Goal: Complete application form

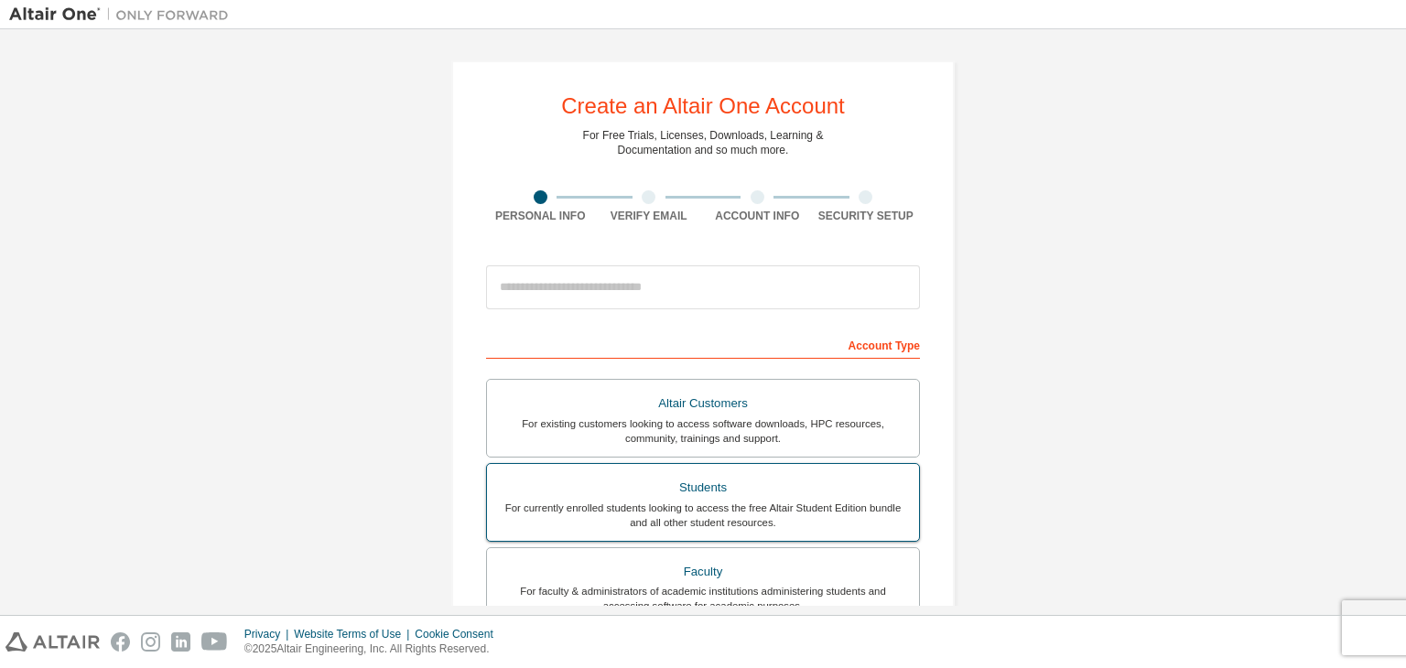
click at [780, 484] on div "Students" at bounding box center [703, 488] width 410 height 26
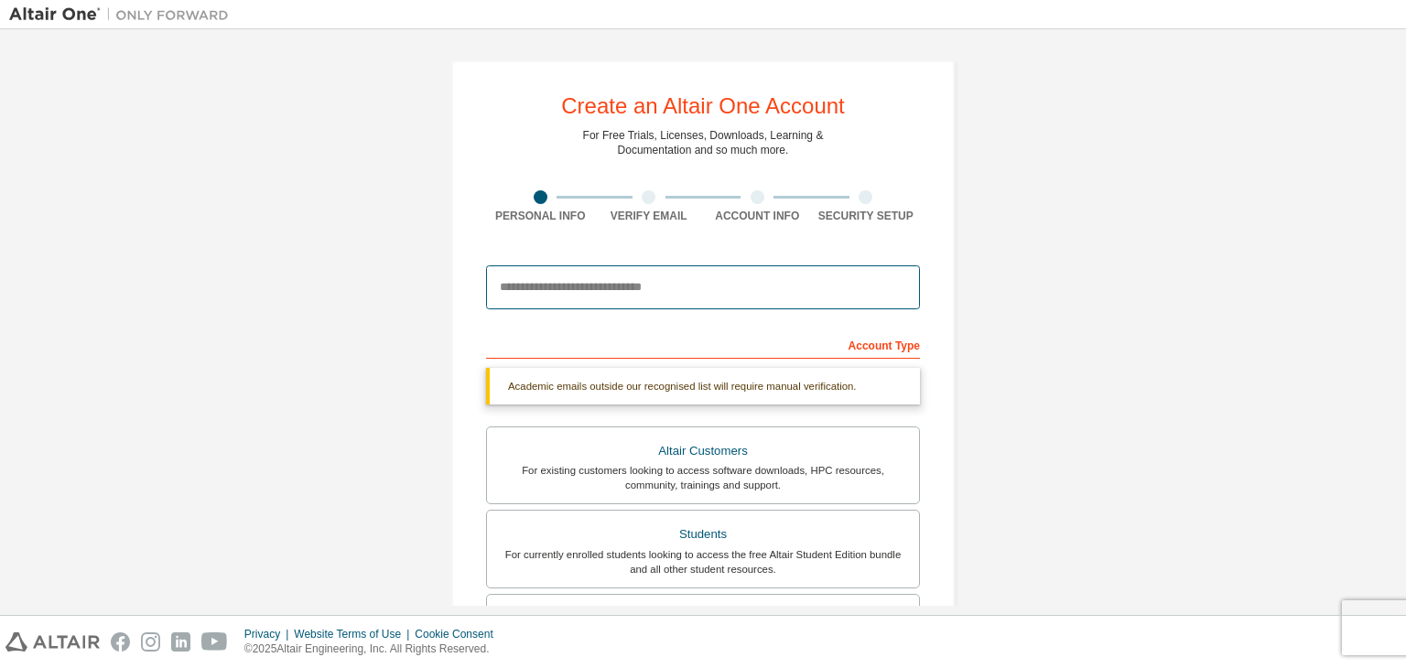
click at [631, 297] on input "email" at bounding box center [703, 287] width 434 height 44
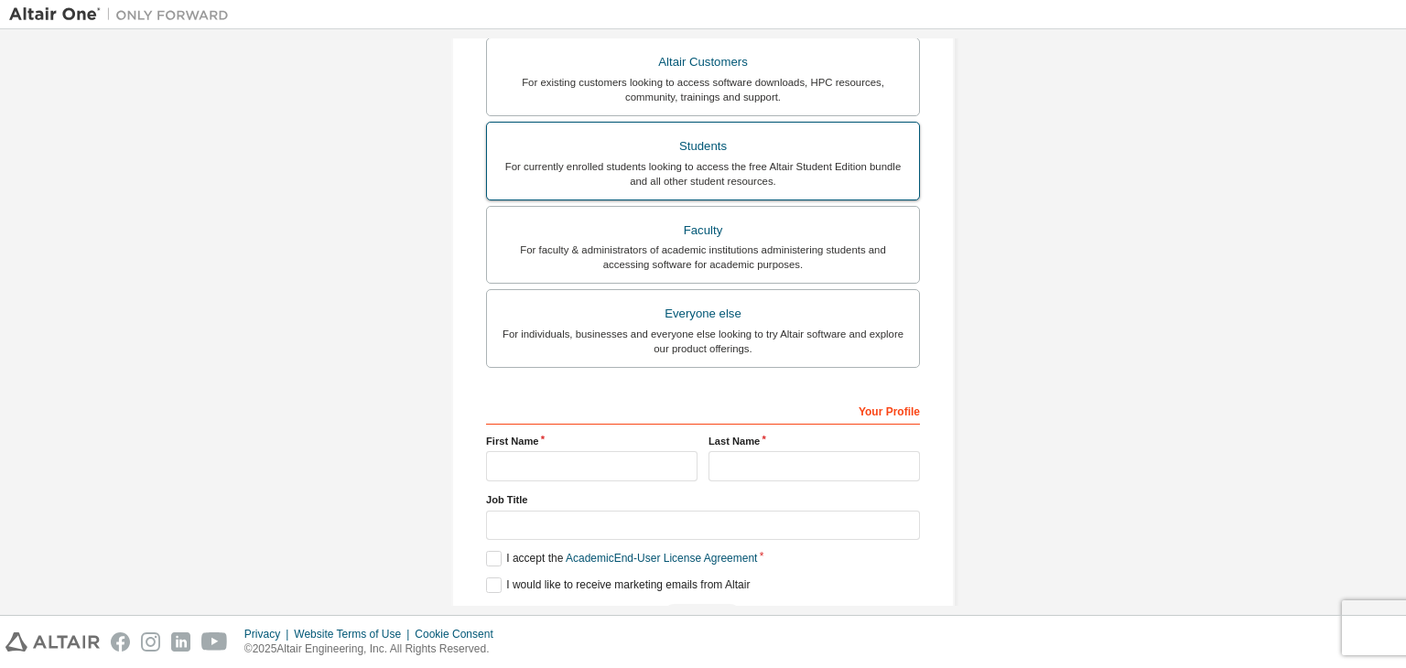
scroll to position [398, 0]
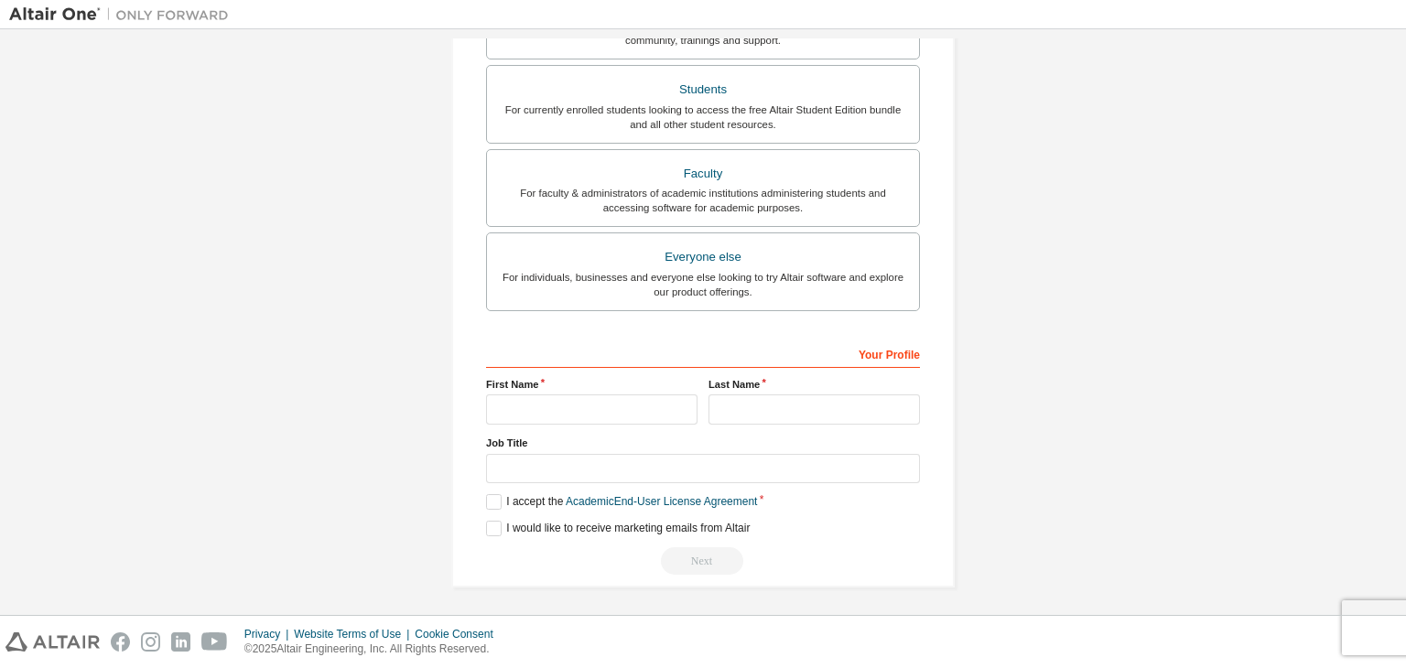
type input "**********"
click at [630, 400] on input "text" at bounding box center [591, 409] width 211 height 30
click at [870, 353] on div "Your Profile" at bounding box center [703, 353] width 434 height 29
click at [630, 406] on input "text" at bounding box center [591, 409] width 211 height 30
type input "*****"
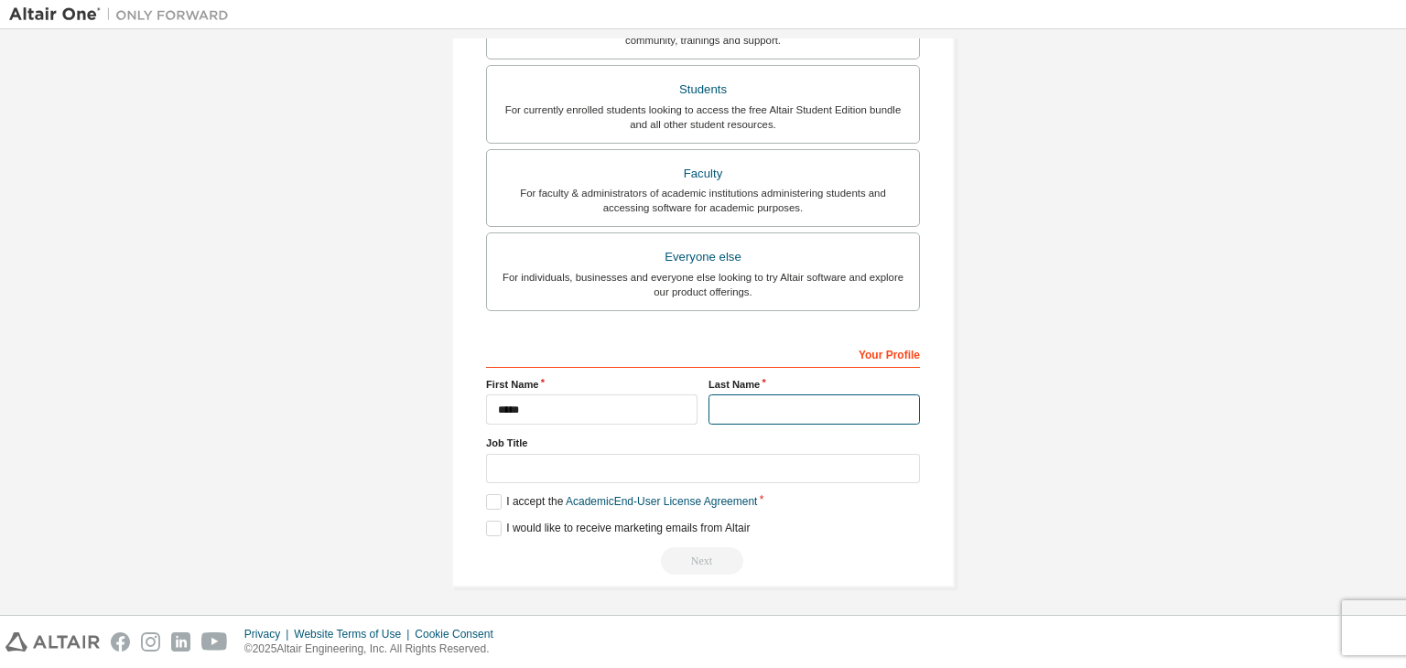
click at [821, 407] on input "text" at bounding box center [813, 409] width 211 height 30
type input "*****"
click at [677, 461] on input "text" at bounding box center [703, 469] width 434 height 30
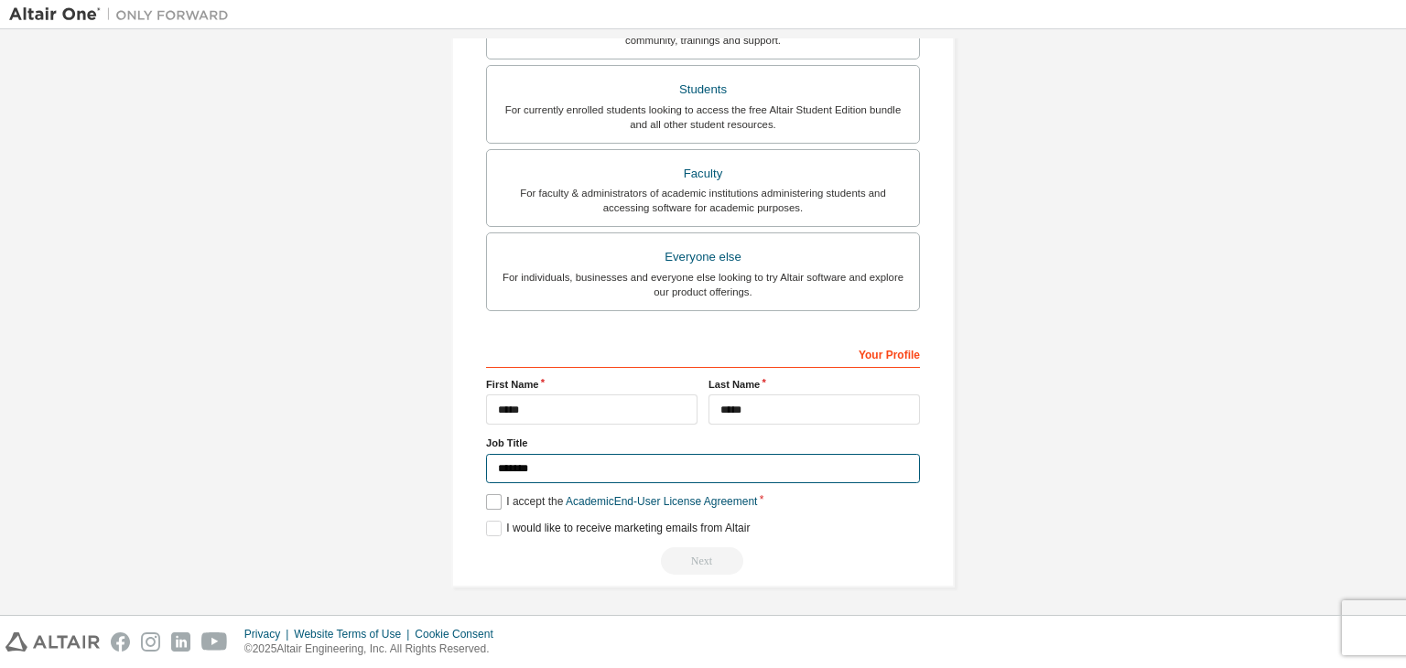
type input "*******"
click at [490, 494] on label "I accept the Academic End-User License Agreement" at bounding box center [621, 502] width 271 height 16
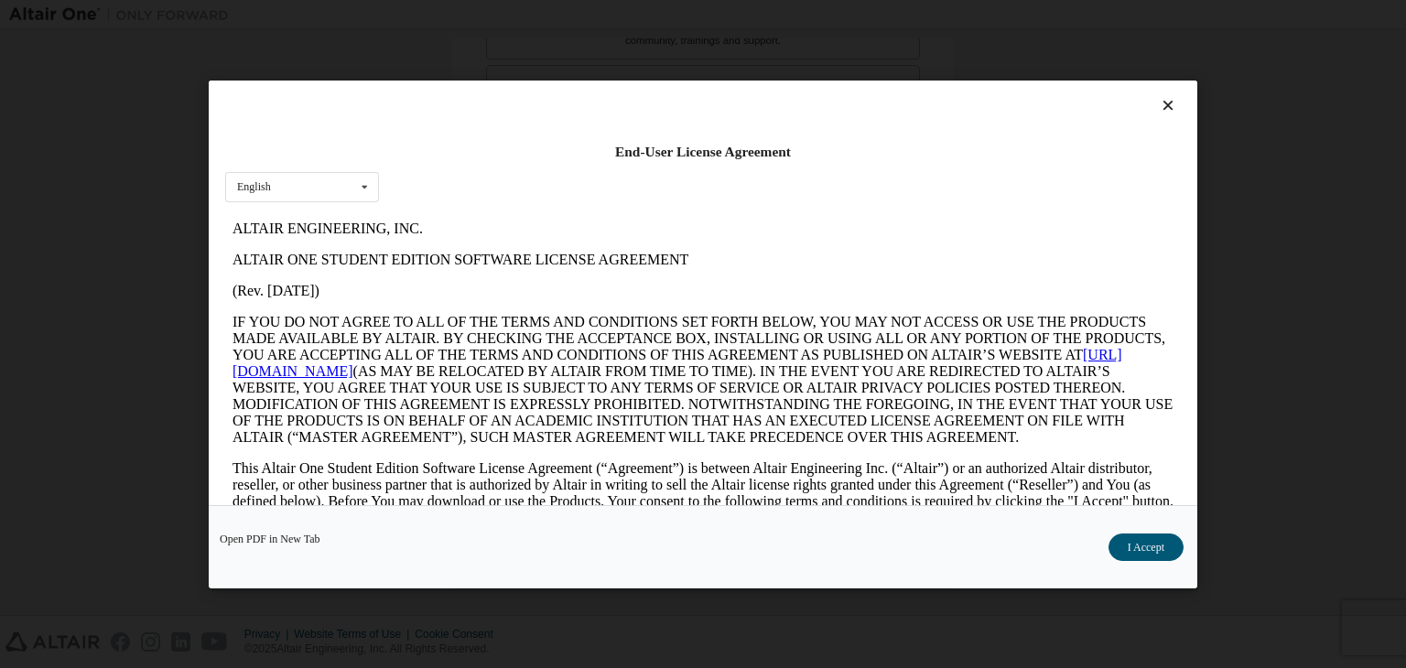
scroll to position [0, 0]
click at [1115, 548] on button "I Accept" at bounding box center [1145, 547] width 75 height 27
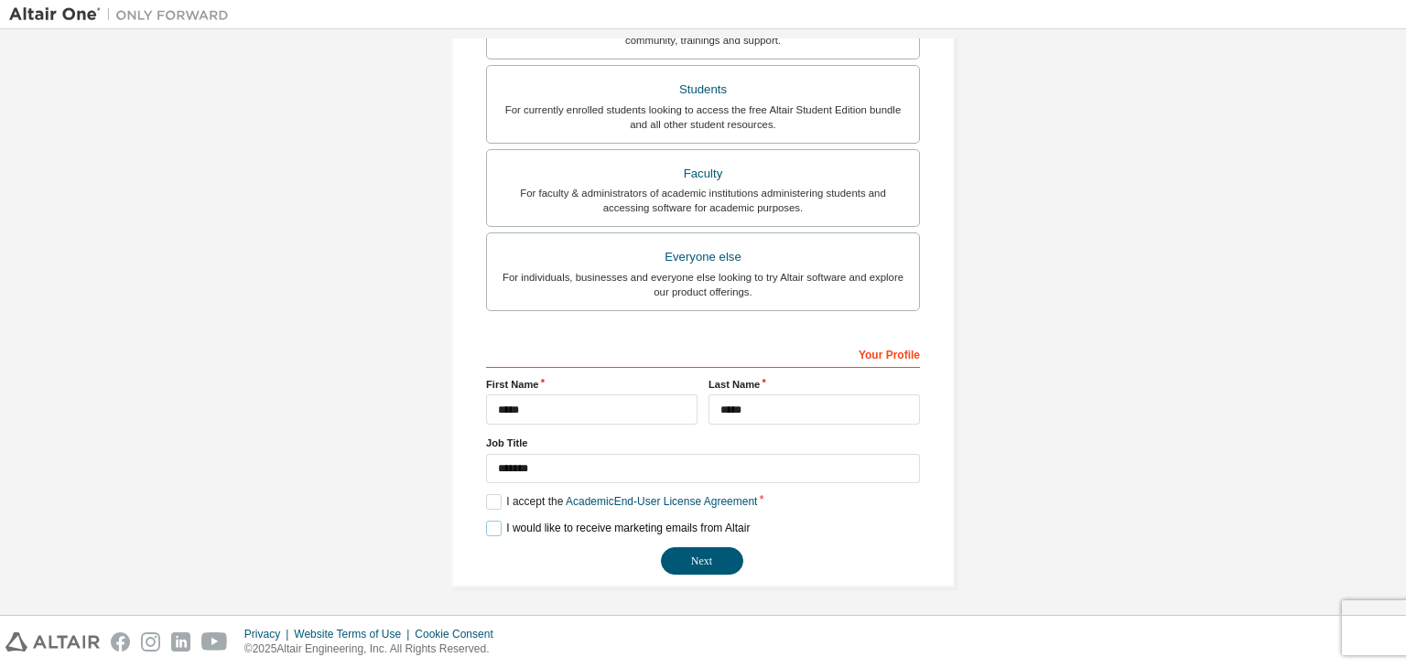
click at [493, 527] on label "I would like to receive marketing emails from Altair" at bounding box center [618, 529] width 264 height 16
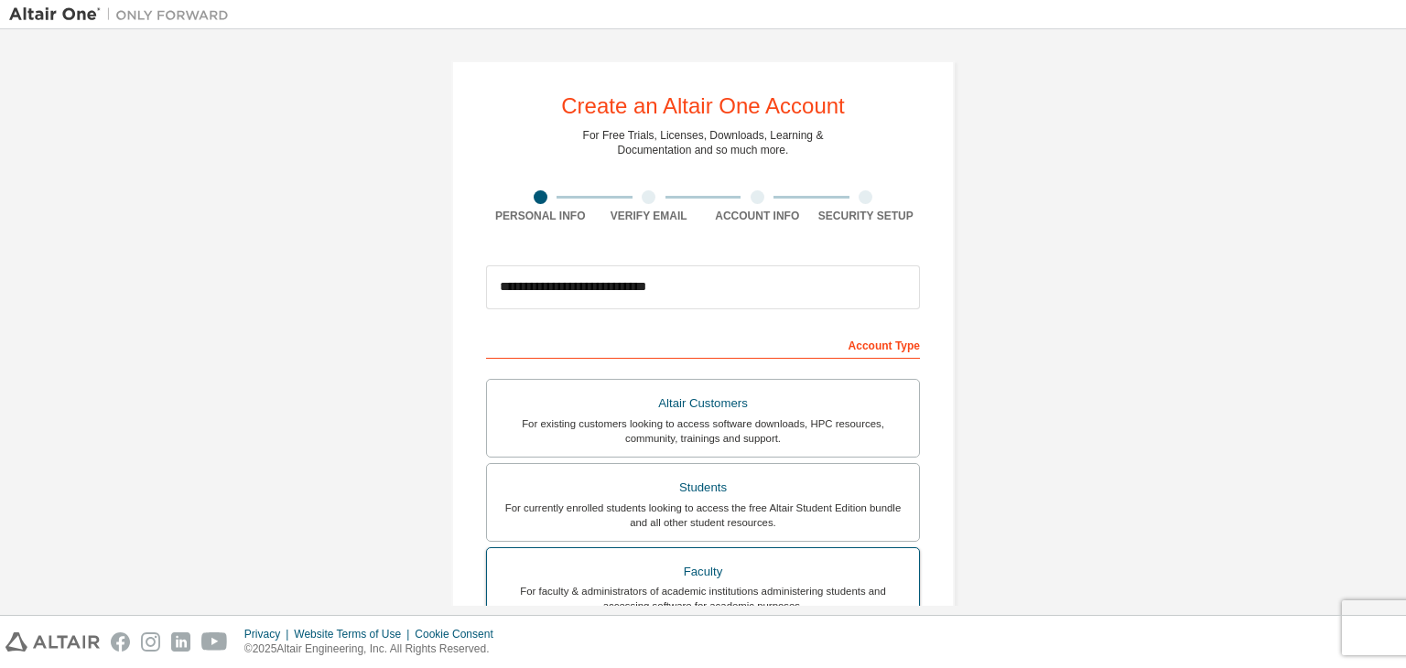
scroll to position [398, 0]
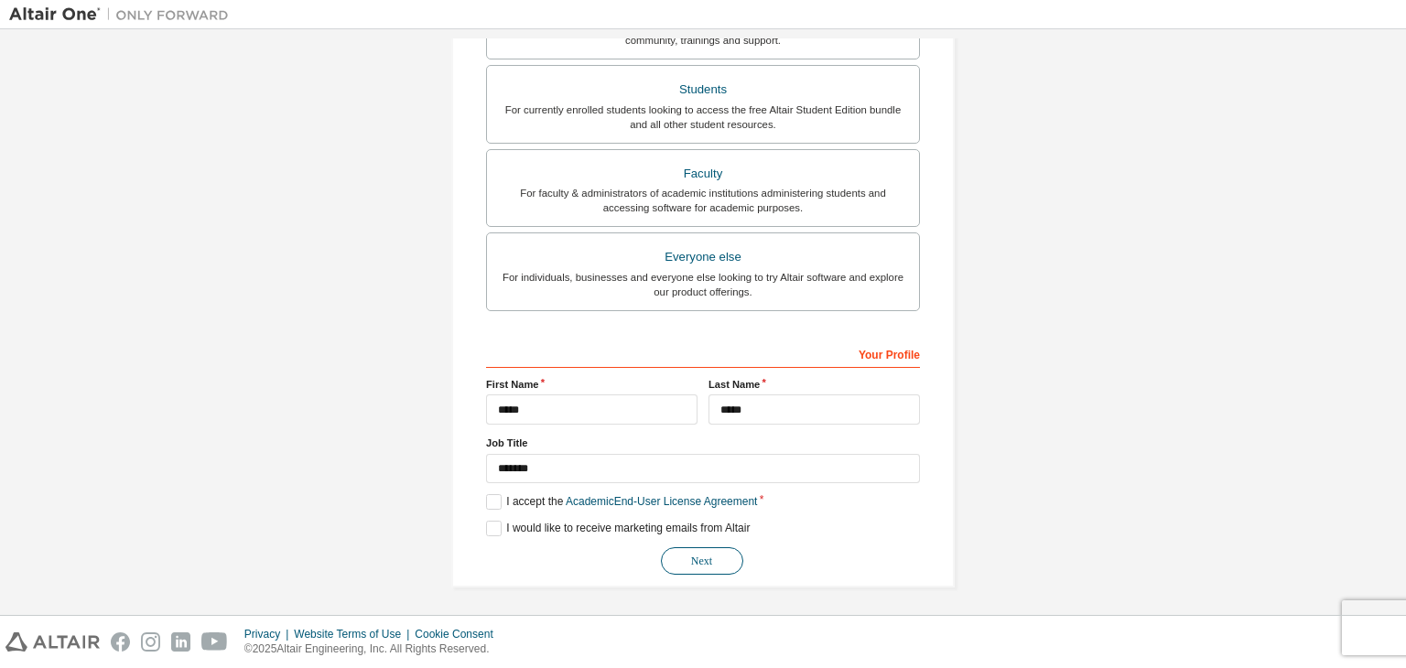
click at [707, 559] on button "Next" at bounding box center [702, 560] width 82 height 27
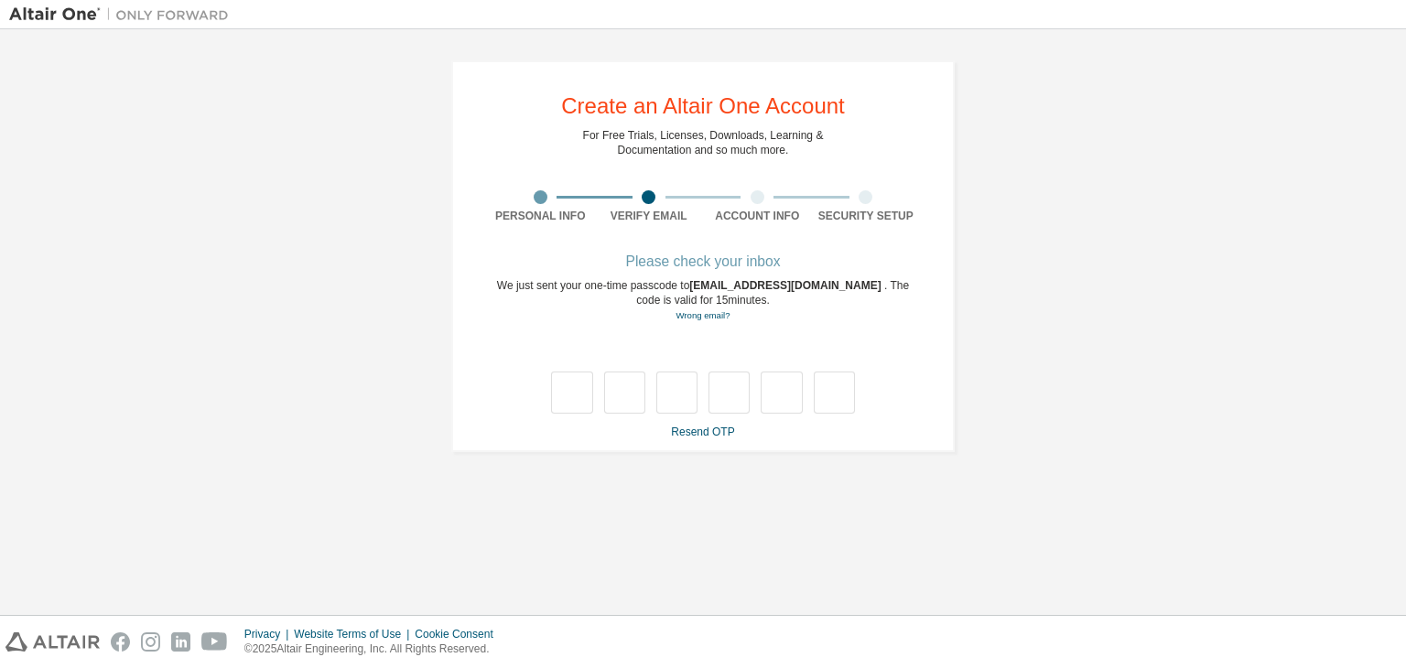
scroll to position [0, 0]
type input "*"
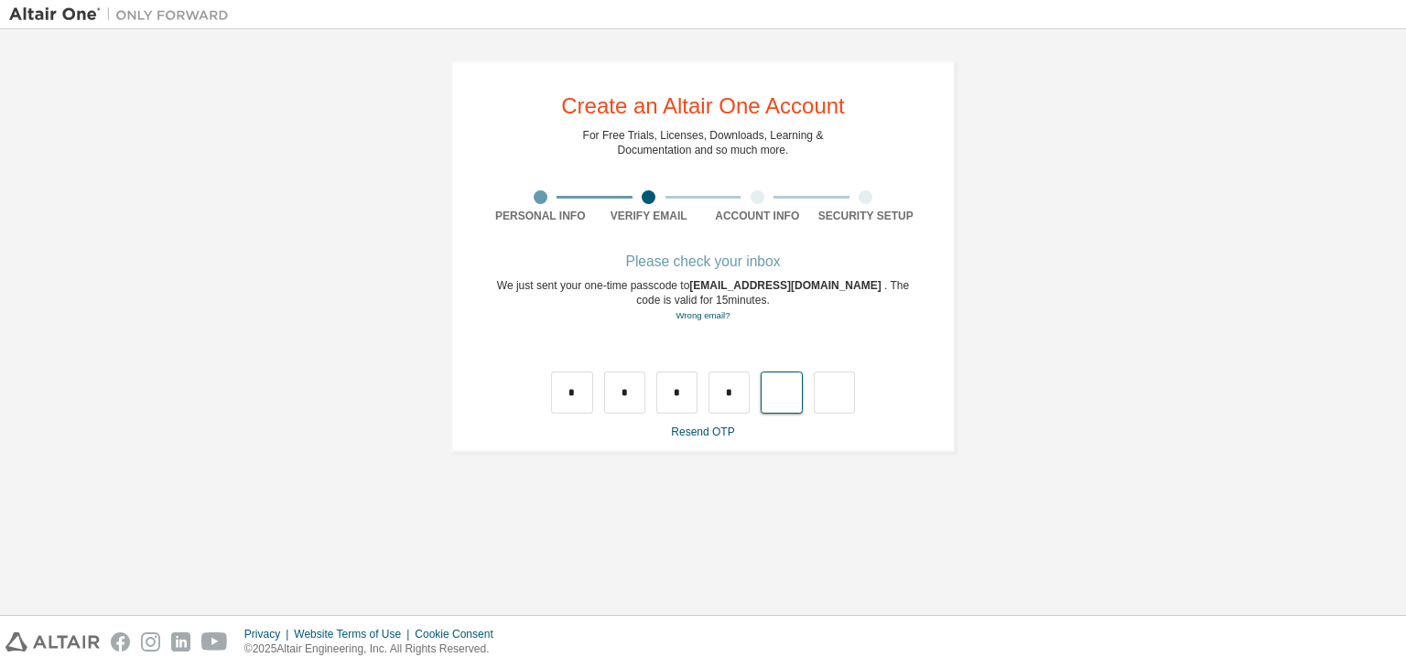
type input "*"
